Goal: Book appointment/travel/reservation

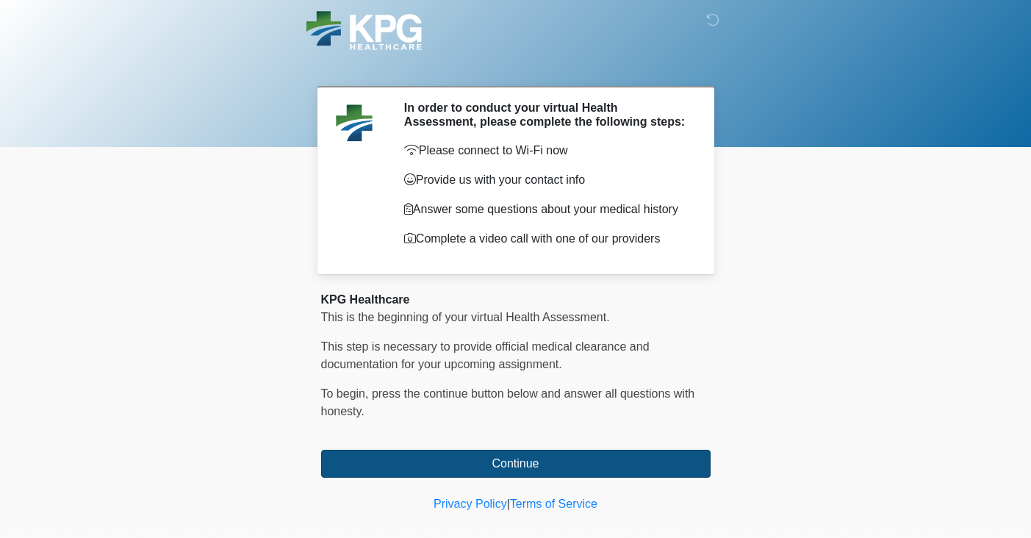
click at [500, 469] on button "Continue" at bounding box center [515, 464] width 389 height 28
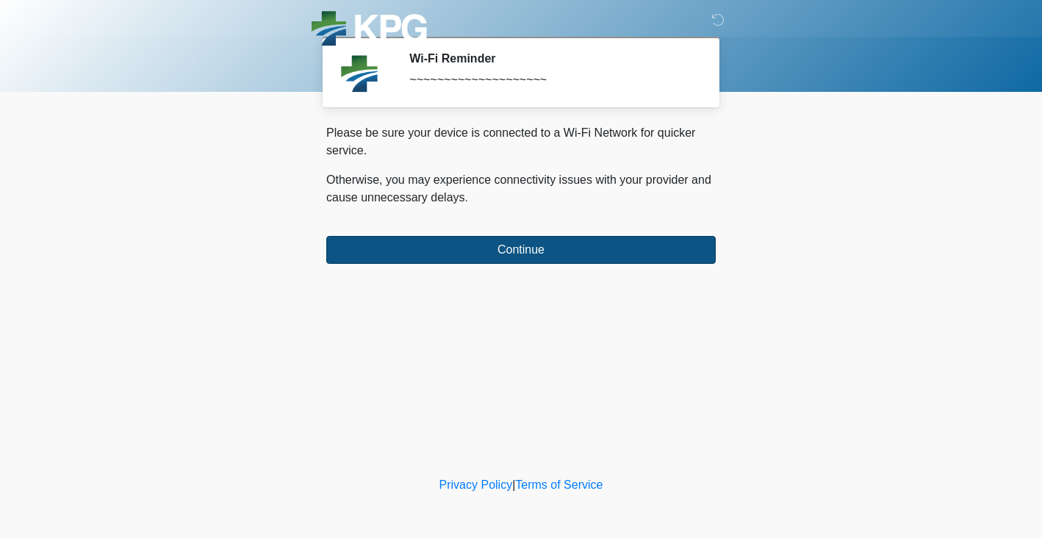
click at [509, 256] on button "Continue" at bounding box center [520, 250] width 389 height 28
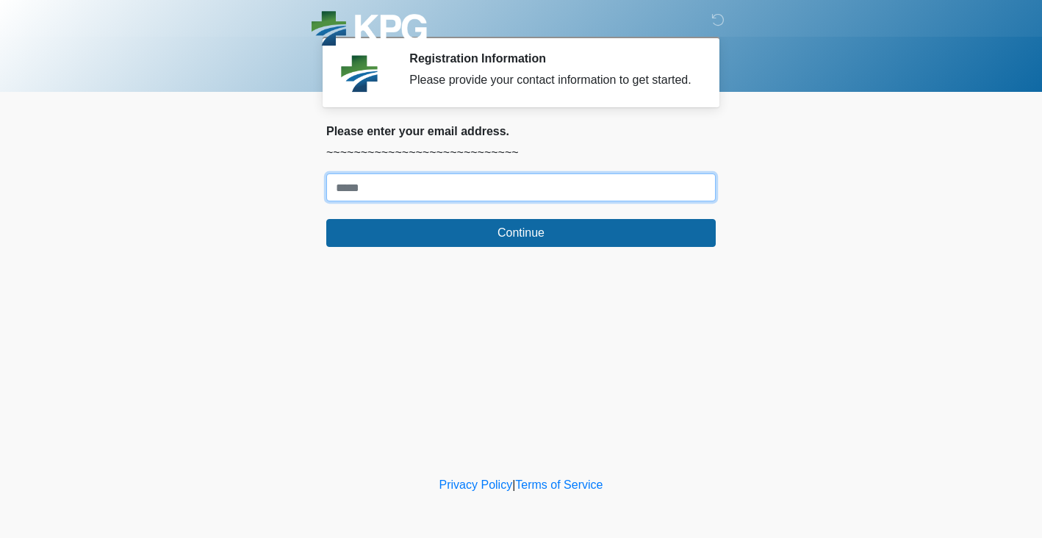
click at [483, 201] on input "Where should we email your response?" at bounding box center [520, 187] width 389 height 28
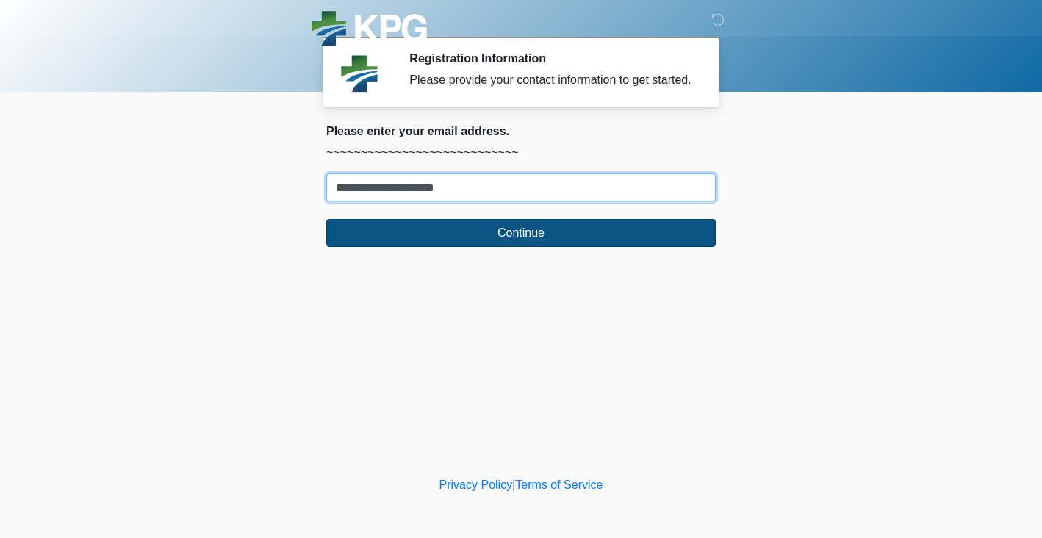
type input "**********"
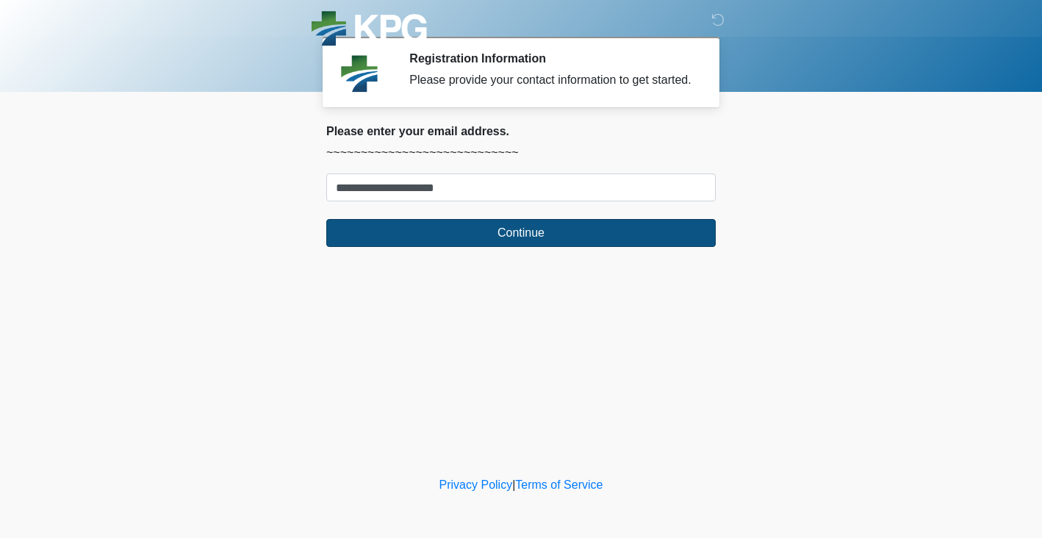
click at [500, 247] on button "Continue" at bounding box center [520, 233] width 389 height 28
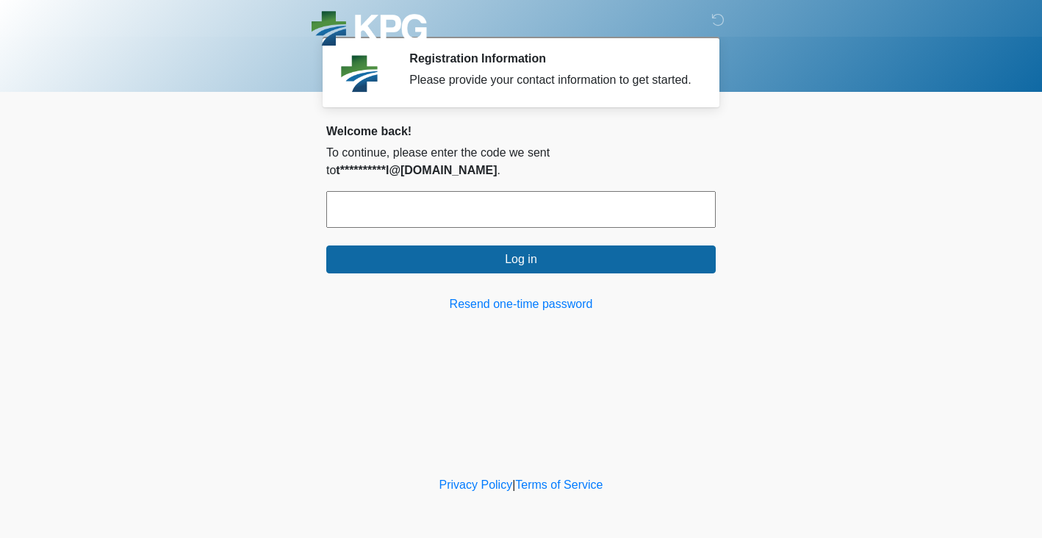
click at [510, 218] on input "text" at bounding box center [520, 209] width 389 height 37
paste input "******"
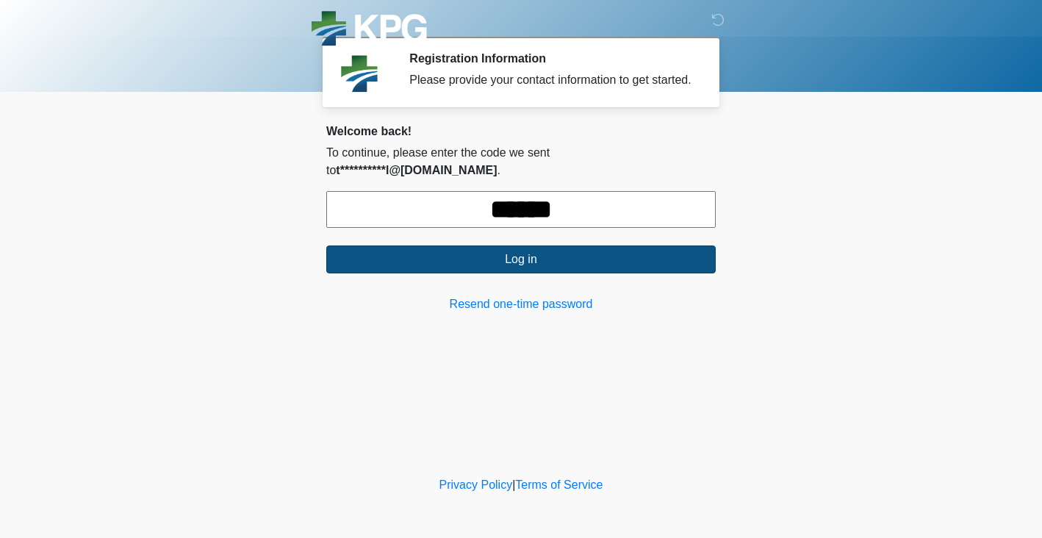
type input "******"
click at [507, 254] on button "Log in" at bounding box center [520, 259] width 389 height 28
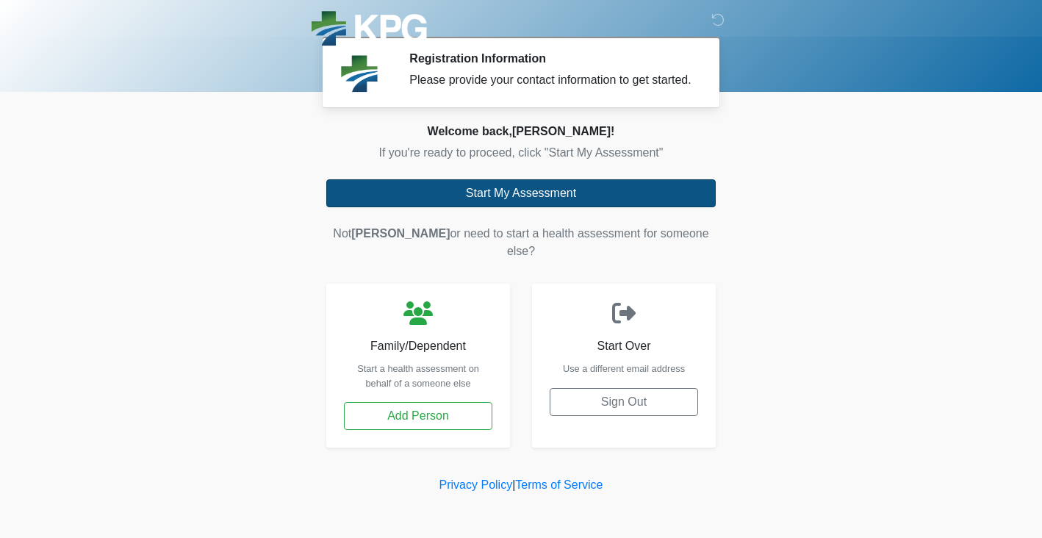
click at [521, 207] on button "Start My Assessment" at bounding box center [520, 193] width 389 height 28
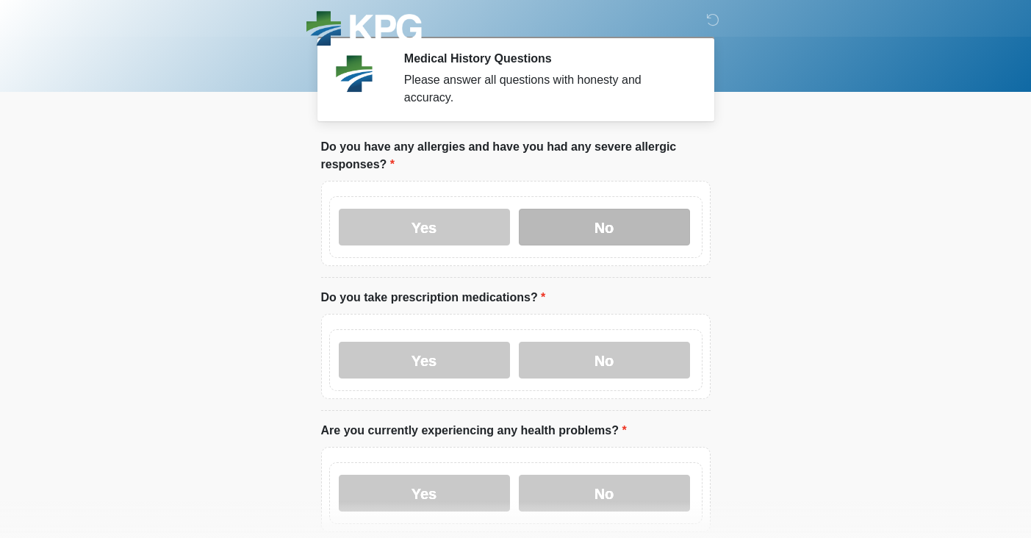
click at [588, 229] on label "No" at bounding box center [604, 227] width 171 height 37
click at [620, 394] on div "Yes No" at bounding box center [515, 356] width 389 height 85
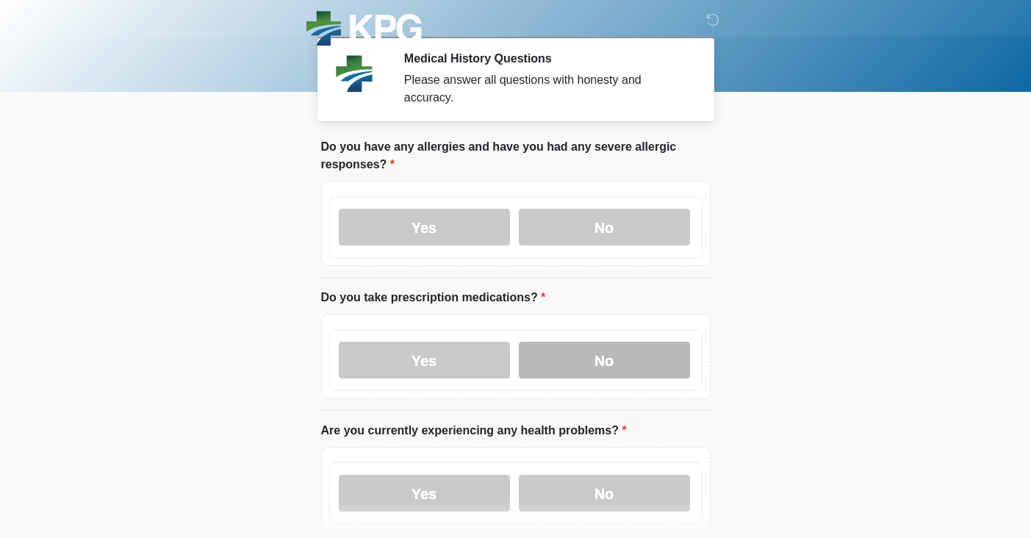
click at [619, 362] on label "No" at bounding box center [604, 360] width 171 height 37
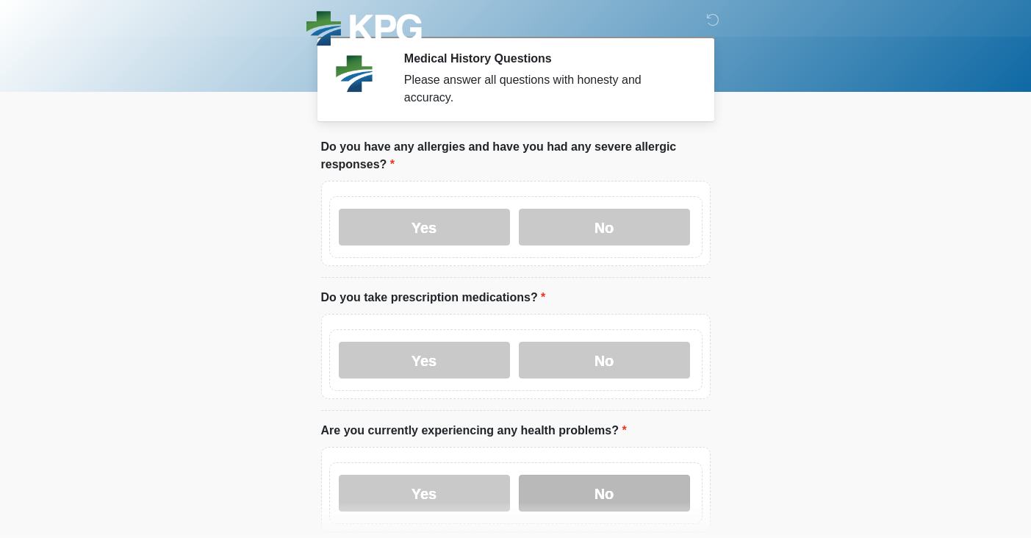
click at [617, 486] on label "No" at bounding box center [604, 493] width 171 height 37
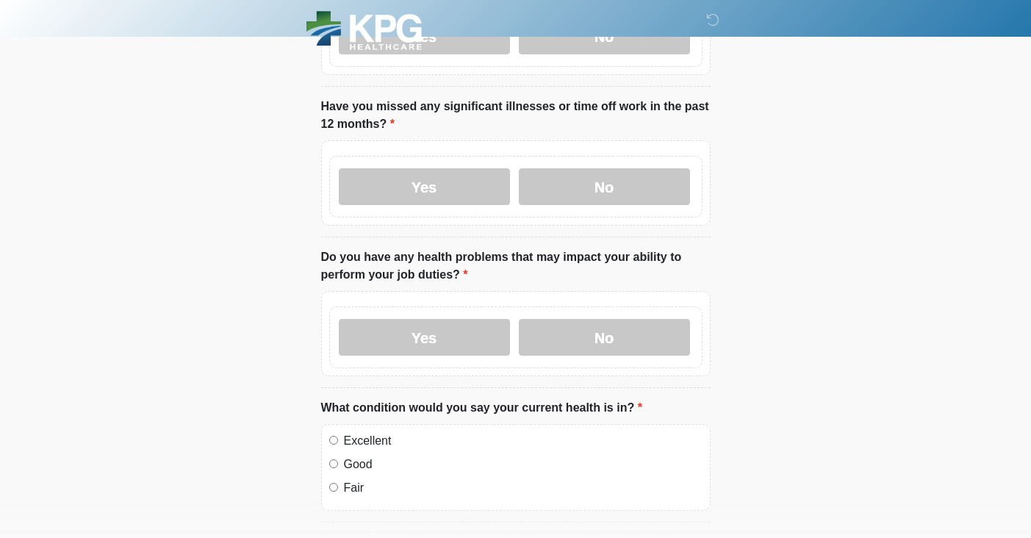
scroll to position [486, 0]
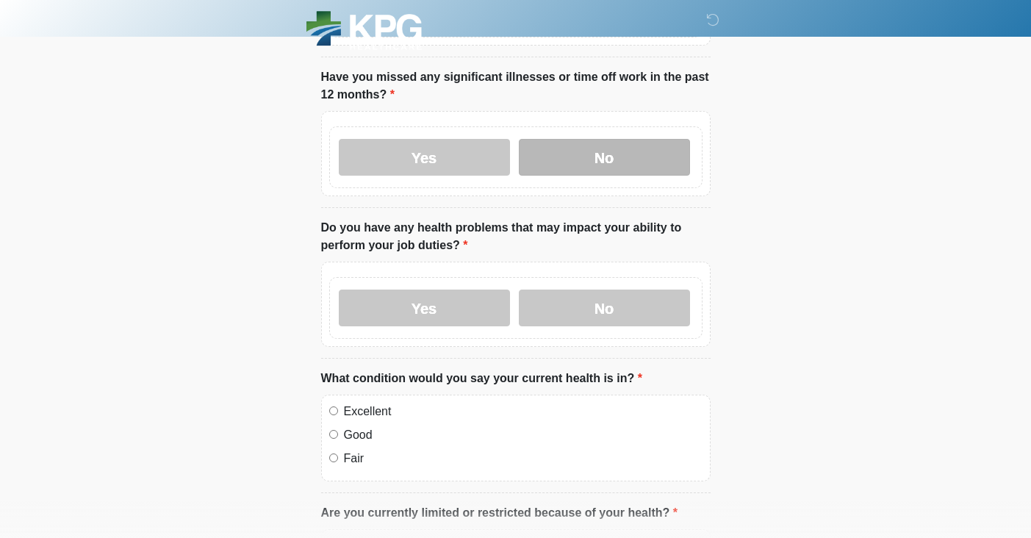
click at [578, 157] on label "No" at bounding box center [604, 157] width 171 height 37
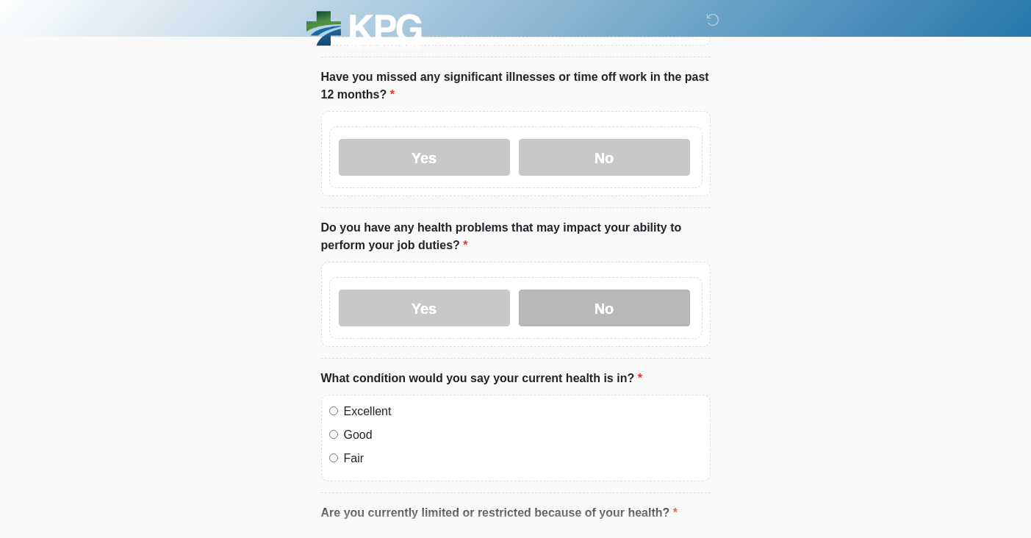
click at [591, 314] on label "No" at bounding box center [604, 308] width 171 height 37
click at [349, 407] on label "Excellent" at bounding box center [523, 412] width 359 height 18
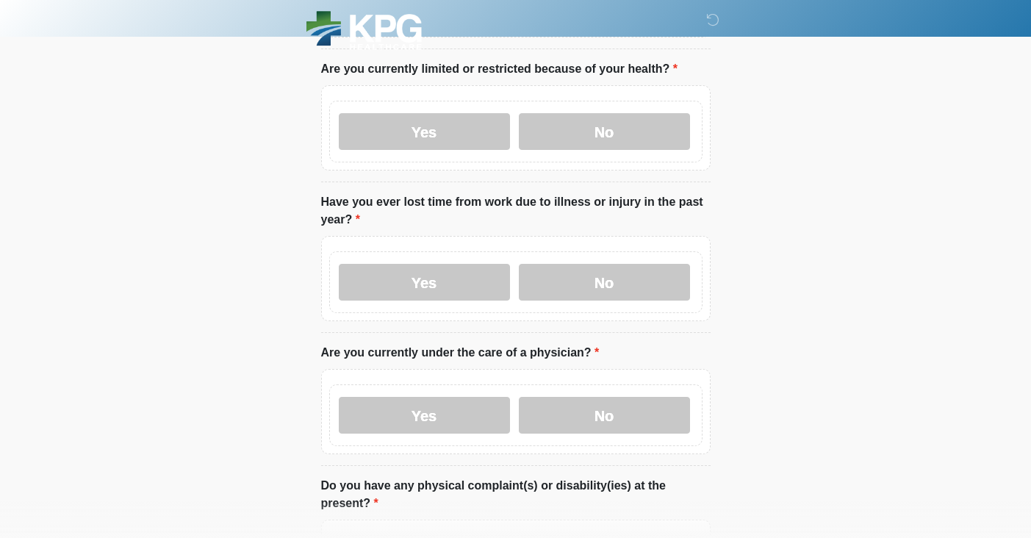
scroll to position [922, 0]
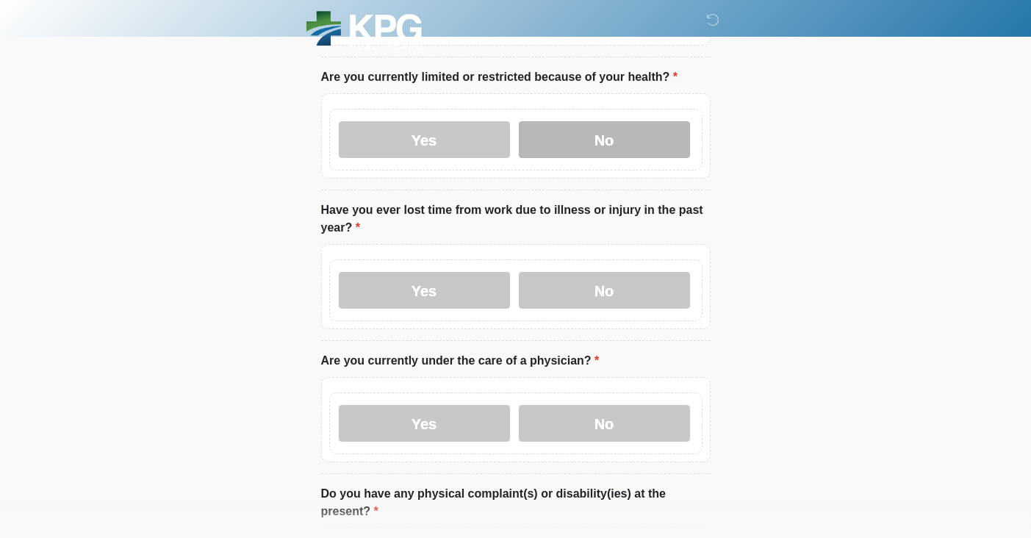
click at [585, 133] on label "No" at bounding box center [604, 139] width 171 height 37
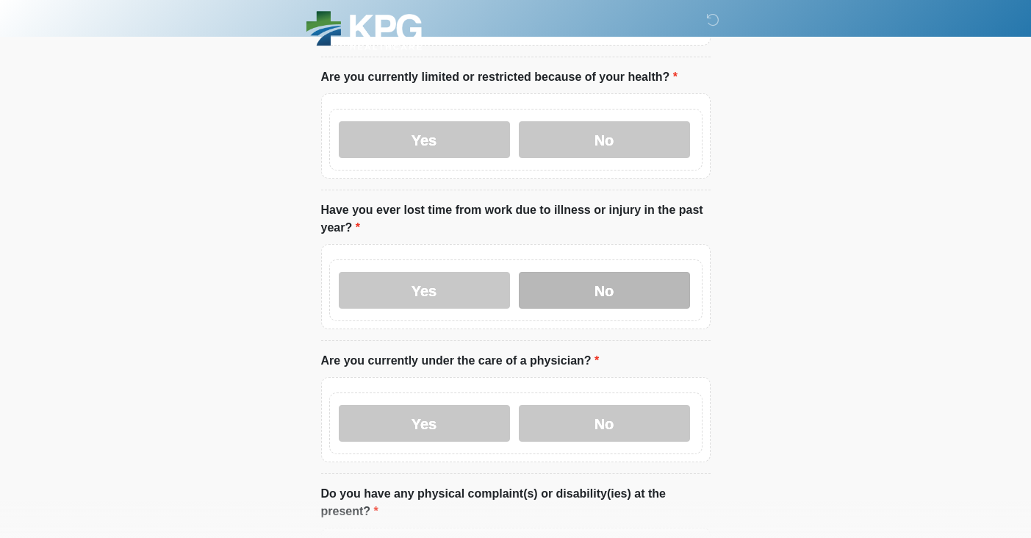
click at [577, 286] on label "No" at bounding box center [604, 290] width 171 height 37
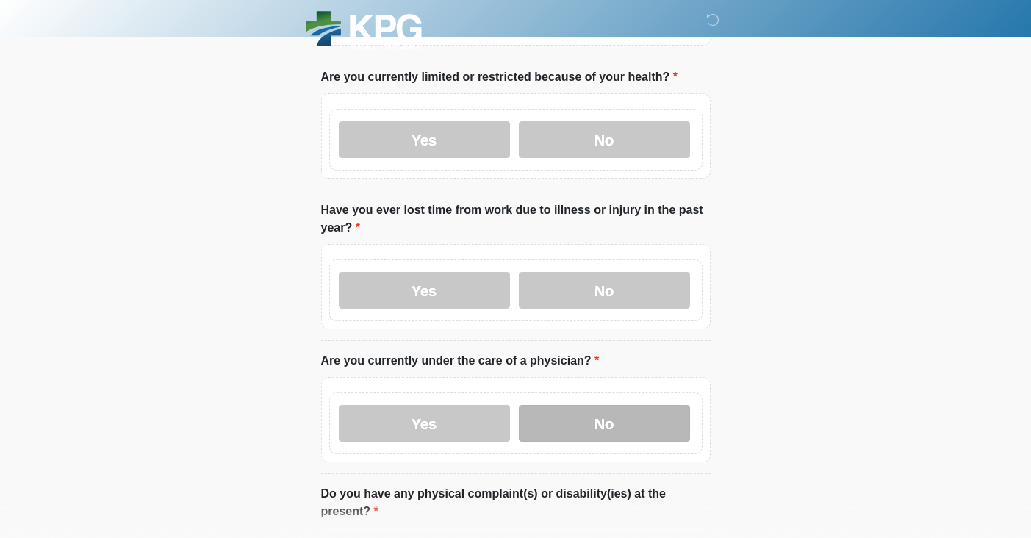
click at [556, 420] on label "No" at bounding box center [604, 423] width 171 height 37
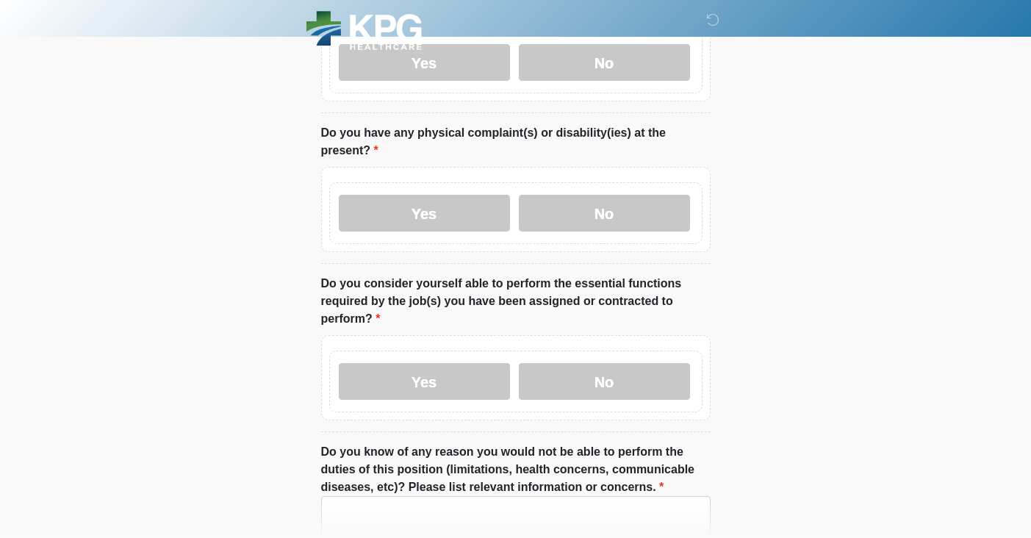
scroll to position [1309, 0]
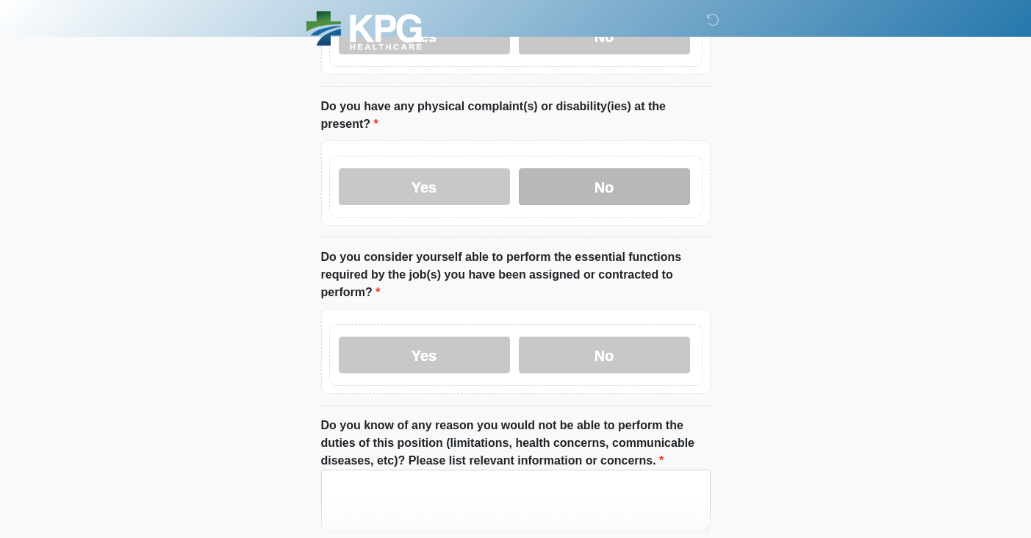
click at [622, 187] on label "No" at bounding box center [604, 186] width 171 height 37
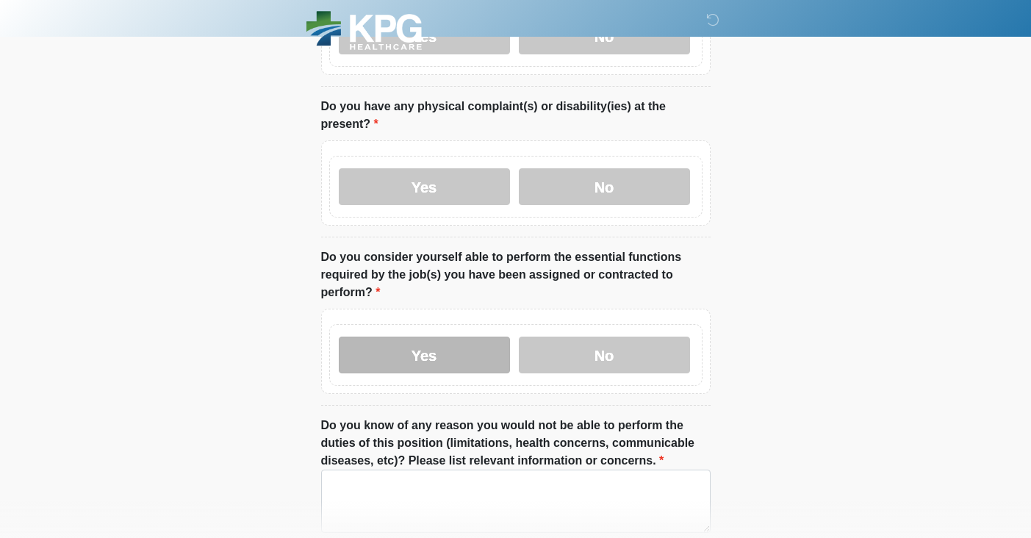
click at [370, 358] on label "Yes" at bounding box center [424, 355] width 171 height 37
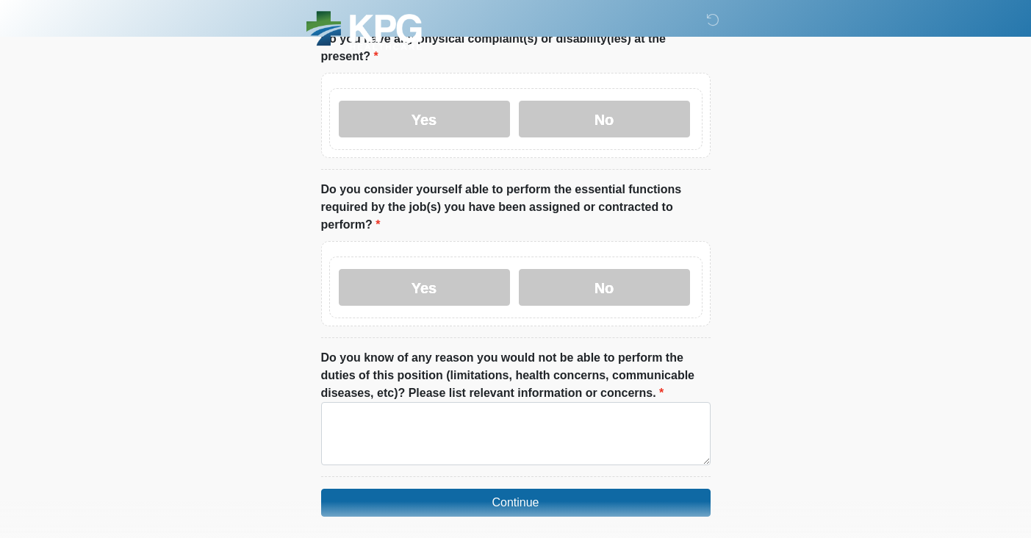
scroll to position [1431, 0]
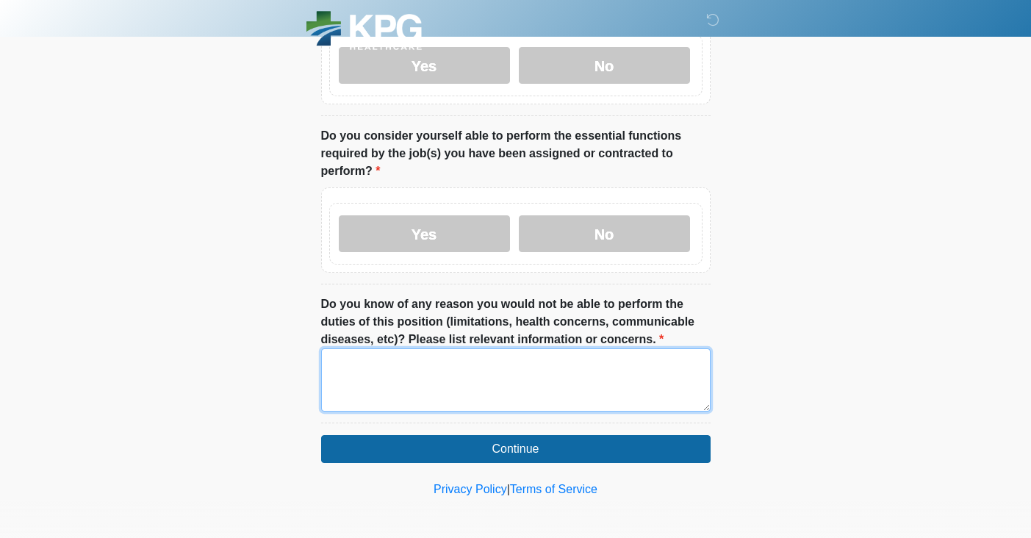
click at [475, 382] on textarea "Do you know of any reason you would not be able to perform the duties of this p…" at bounding box center [515, 379] width 389 height 63
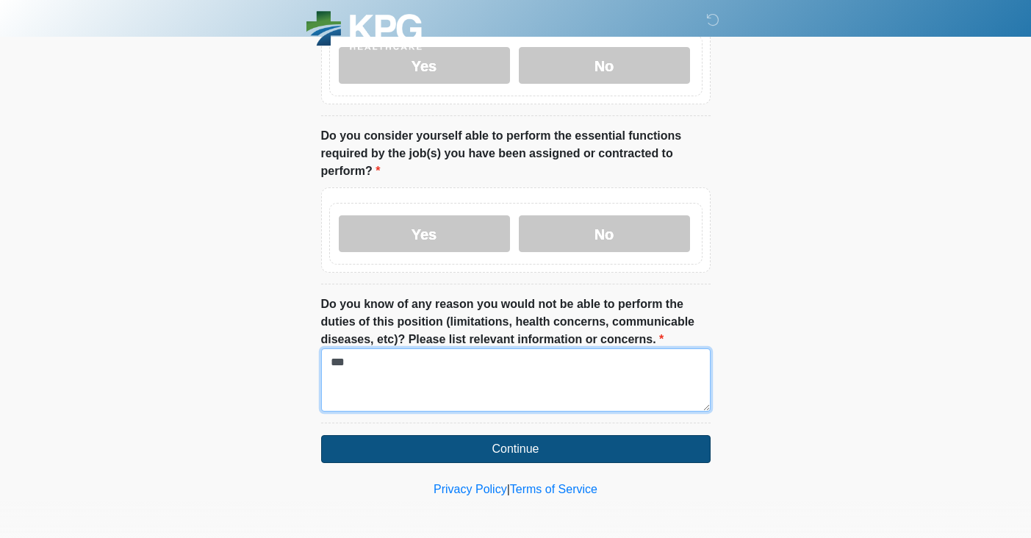
type textarea "**"
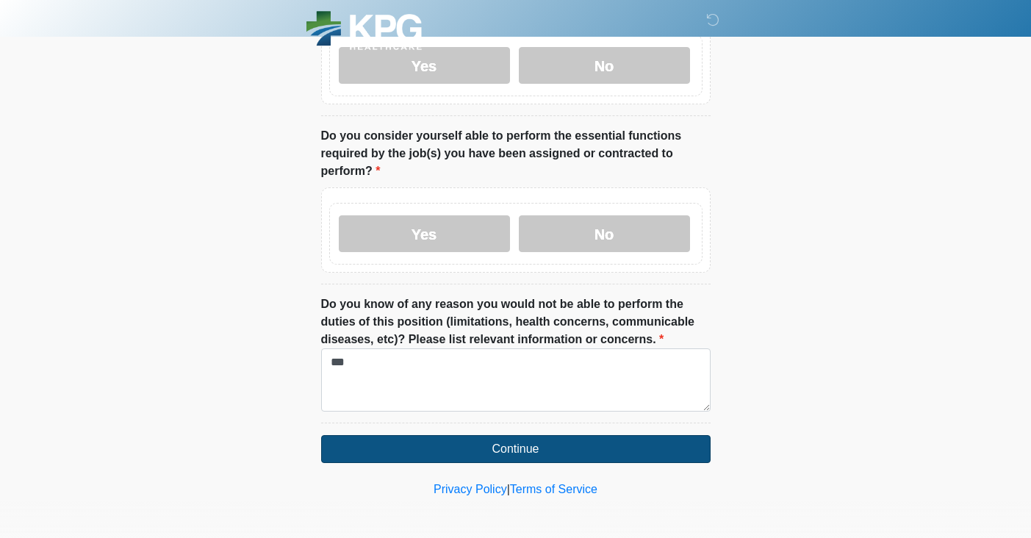
click at [535, 447] on button "Continue" at bounding box center [515, 449] width 389 height 28
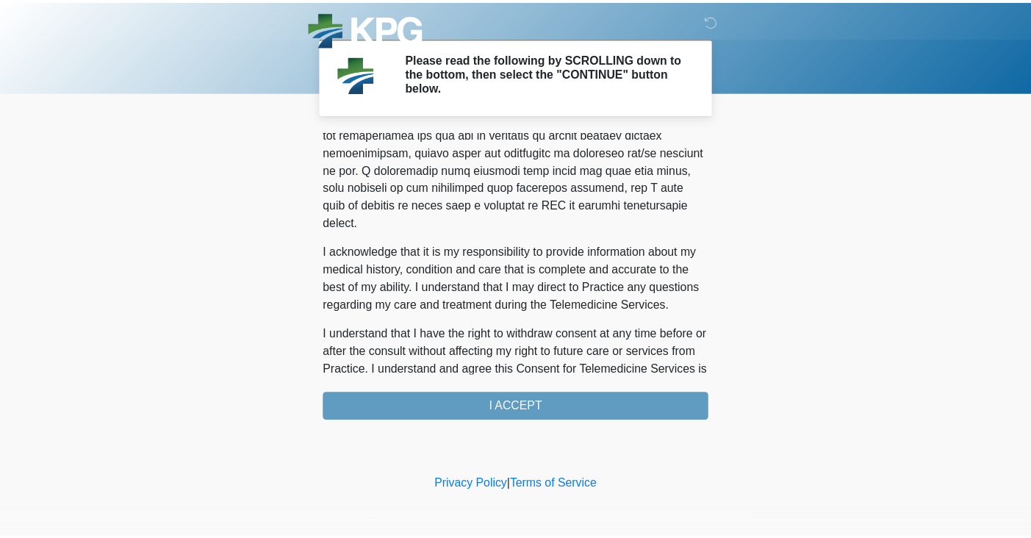
scroll to position [979, 0]
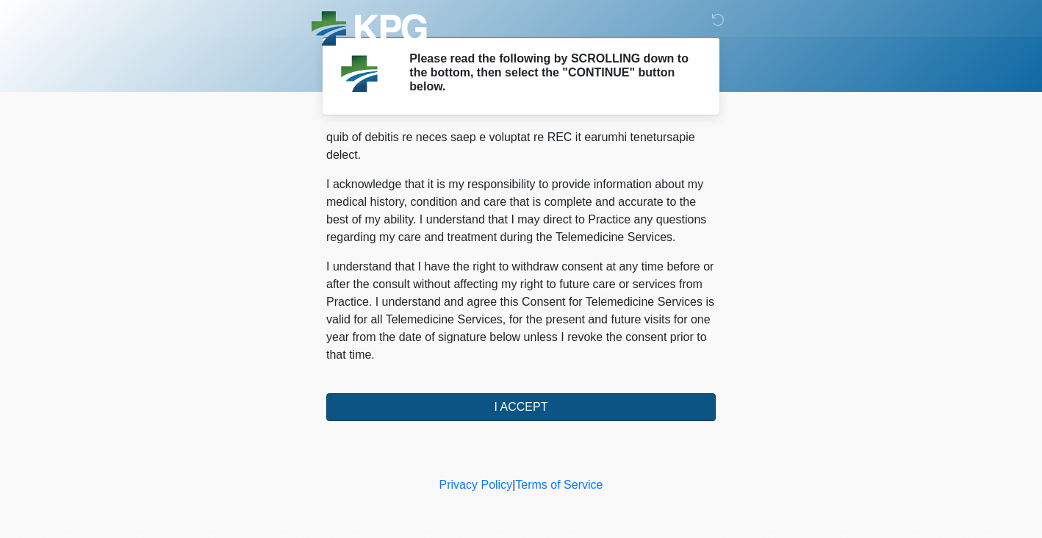
click at [615, 406] on button "I ACCEPT" at bounding box center [520, 407] width 389 height 28
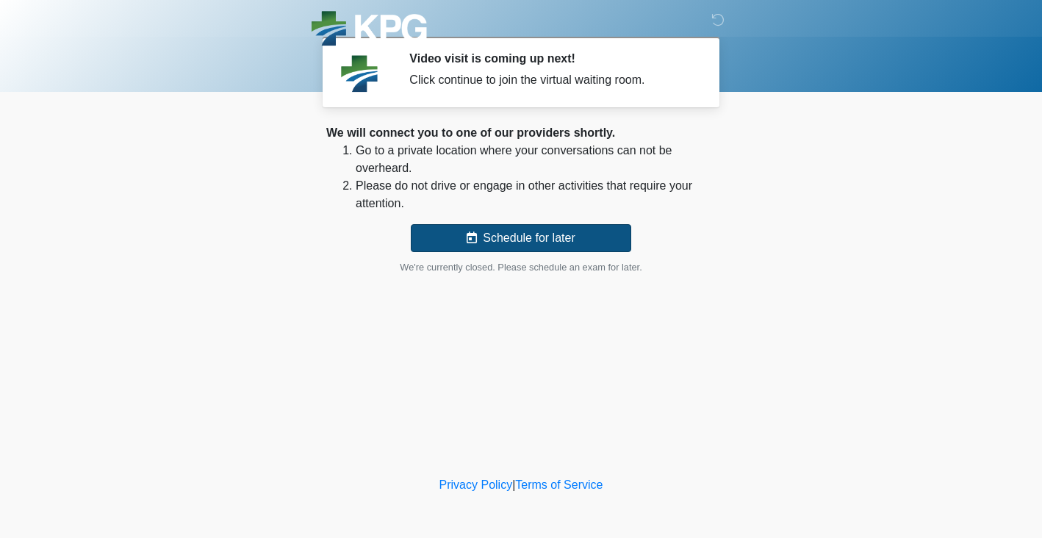
click at [528, 241] on button "Schedule for later" at bounding box center [521, 238] width 220 height 28
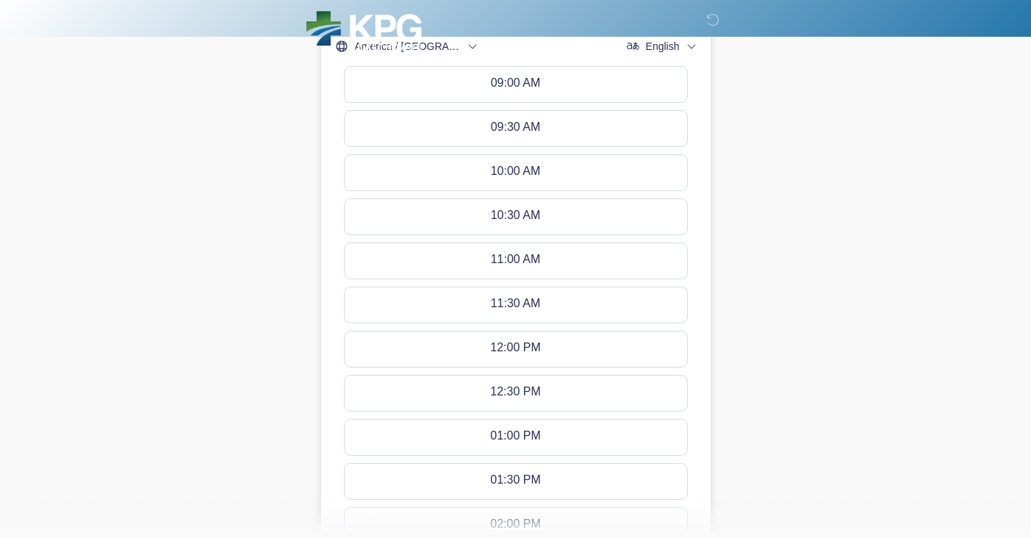
scroll to position [604, 0]
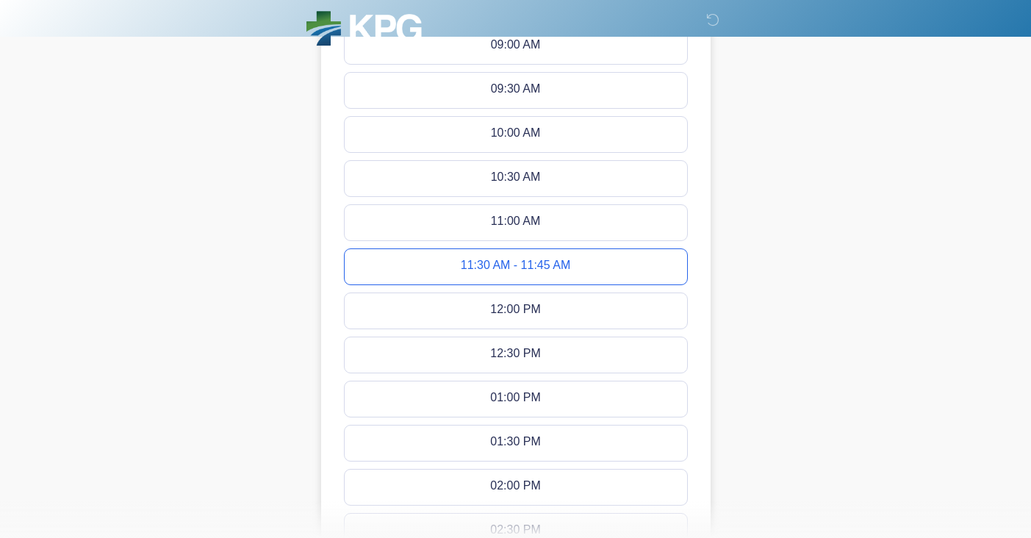
click at [553, 269] on div "11:30 AM - 11:45 AM" at bounding box center [515, 267] width 109 height 16
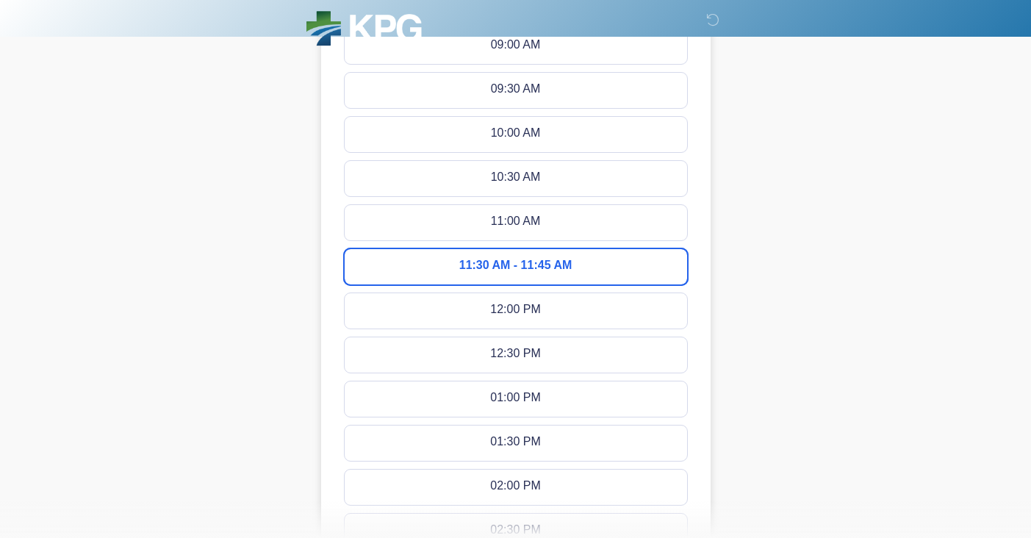
scroll to position [982, 0]
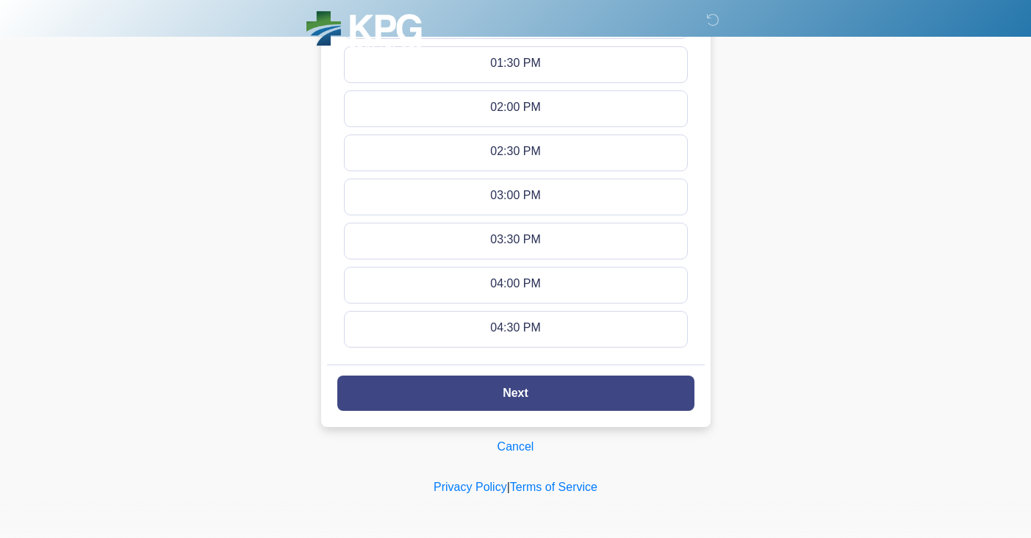
click at [493, 391] on button "Next" at bounding box center [515, 392] width 357 height 35
